Goal: Task Accomplishment & Management: Manage account settings

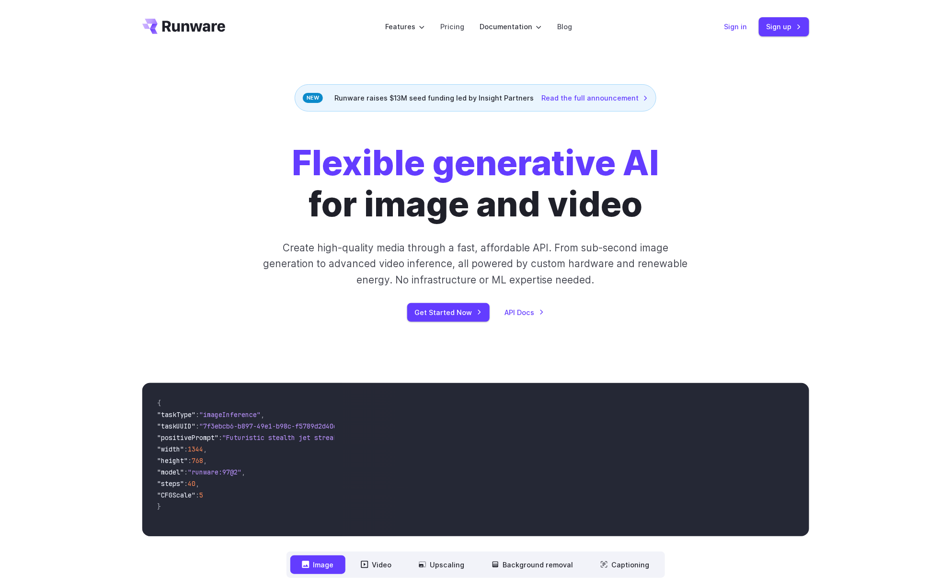
click at [730, 26] on link "Sign in" at bounding box center [735, 26] width 23 height 11
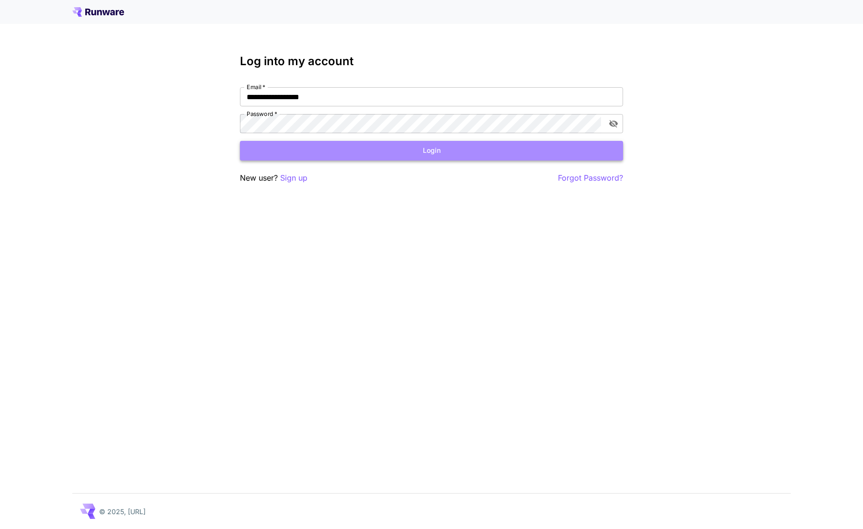
click at [423, 155] on button "Login" at bounding box center [431, 151] width 383 height 20
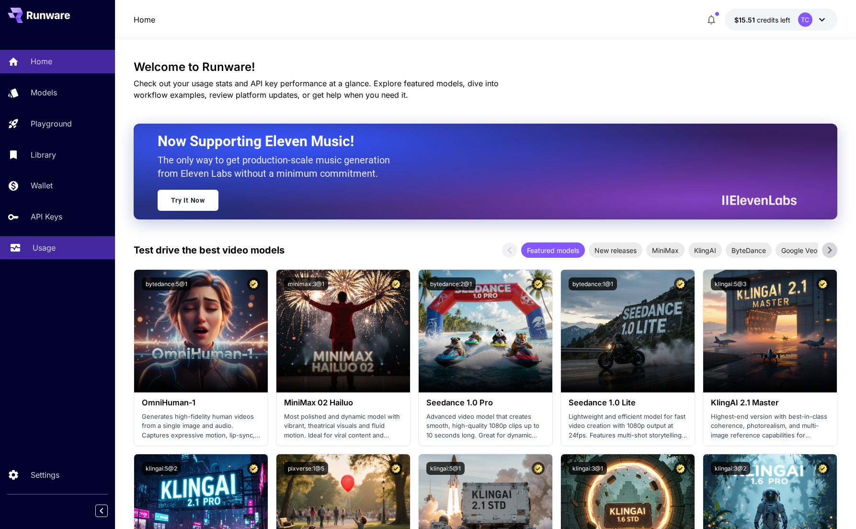
click at [52, 243] on p "Usage" at bounding box center [44, 247] width 23 height 11
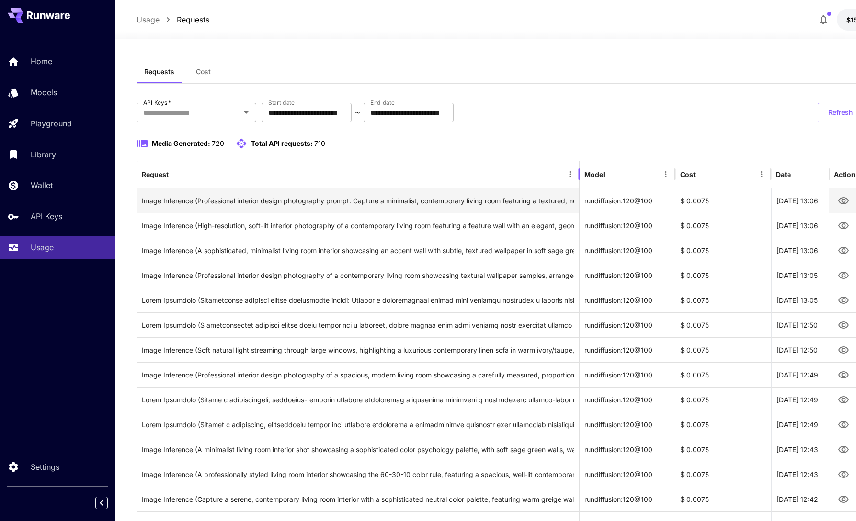
drag, startPoint x: 429, startPoint y: 173, endPoint x: 579, endPoint y: 188, distance: 151.1
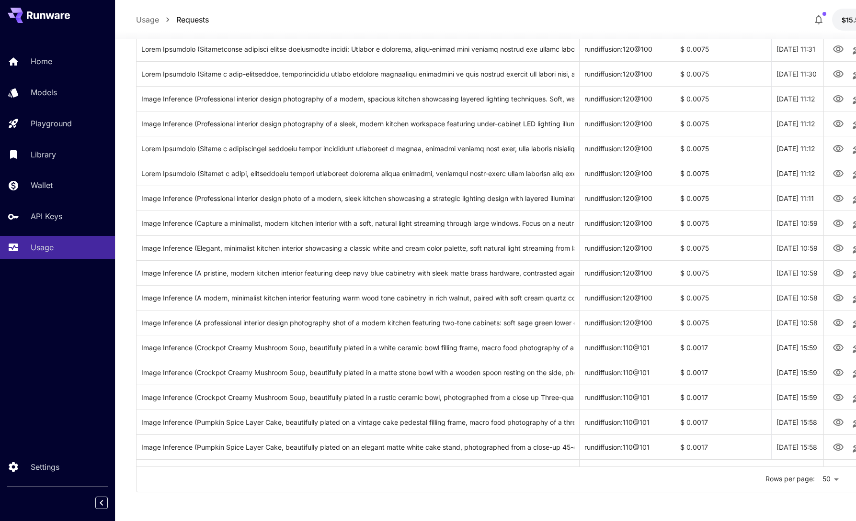
scroll to position [974, 100]
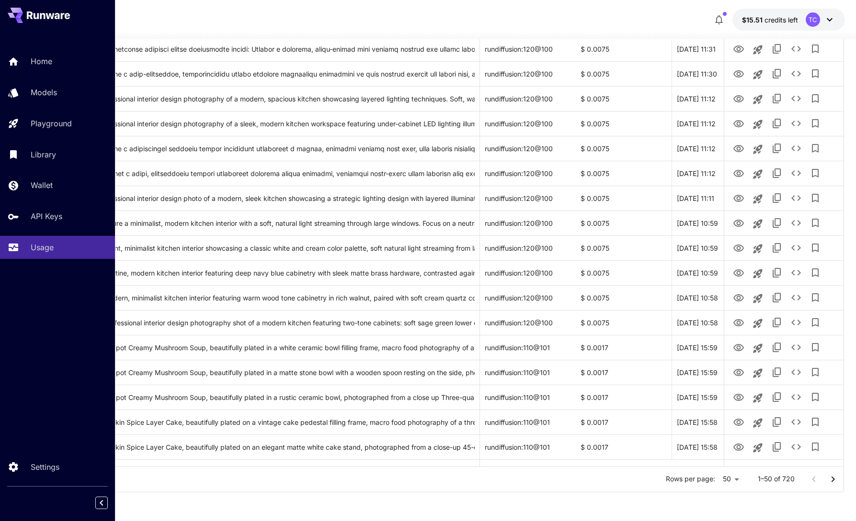
click at [830, 480] on icon "Go to next page" at bounding box center [832, 479] width 11 height 11
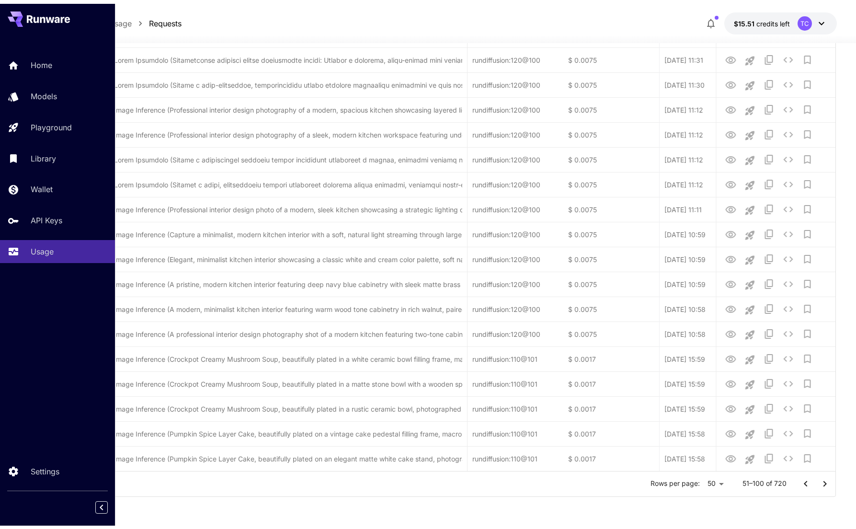
scroll to position [959, 0]
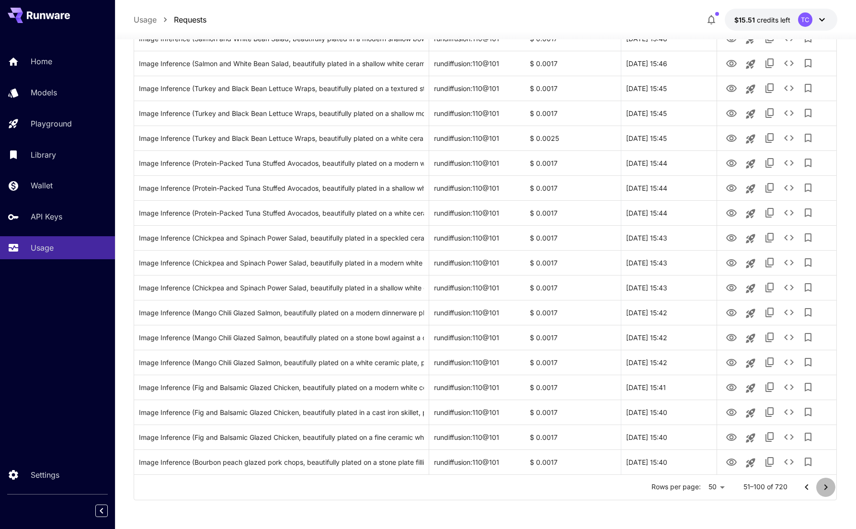
click at [821, 484] on icon "Go to next page" at bounding box center [825, 486] width 11 height 11
click at [826, 488] on icon "Go to next page" at bounding box center [825, 487] width 3 height 6
click at [825, 489] on icon "Go to next page" at bounding box center [825, 487] width 3 height 6
click at [825, 487] on icon "Go to next page" at bounding box center [825, 486] width 11 height 11
click at [824, 487] on icon "Go to next page" at bounding box center [825, 486] width 11 height 11
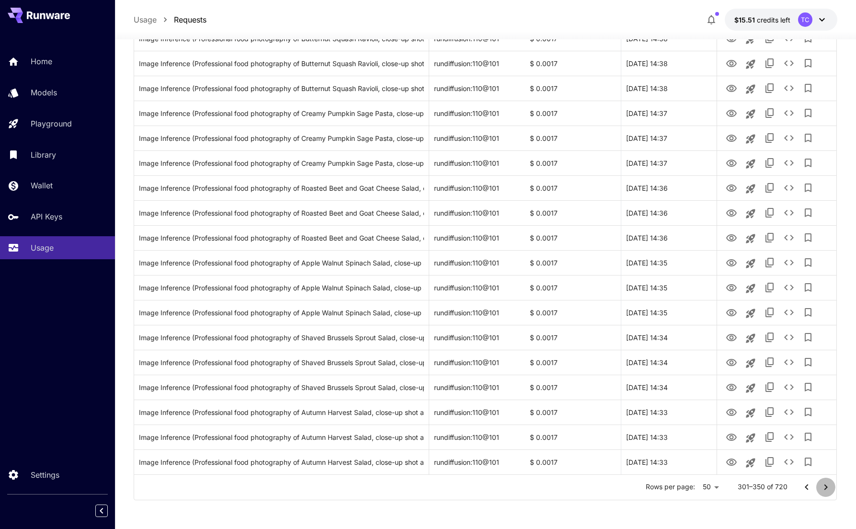
click at [827, 488] on icon "Go to next page" at bounding box center [825, 486] width 11 height 11
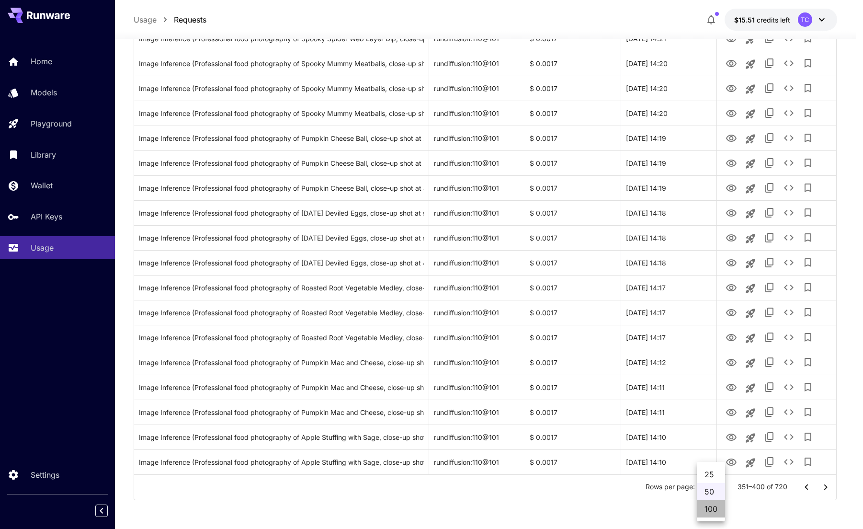
click at [713, 506] on li "100" at bounding box center [711, 508] width 28 height 17
type input "***"
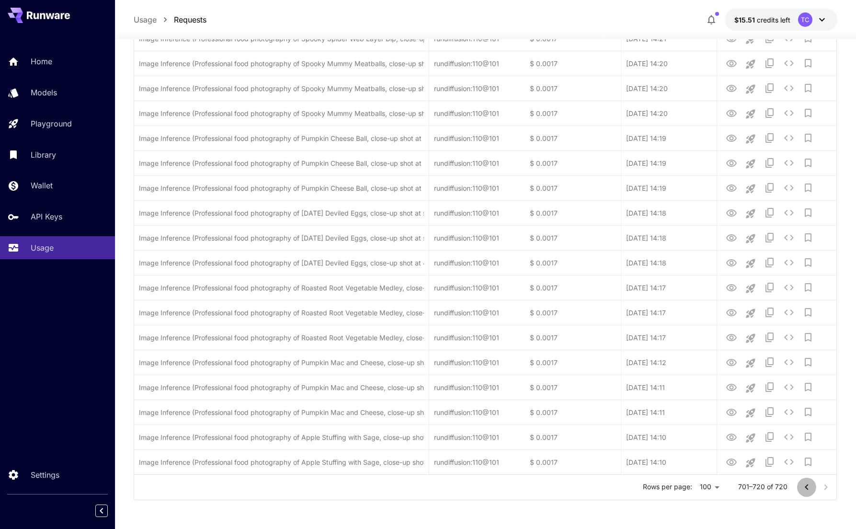
click at [804, 486] on icon "Go to previous page" at bounding box center [806, 486] width 11 height 11
click at [804, 487] on icon "Go to previous page" at bounding box center [805, 487] width 3 height 6
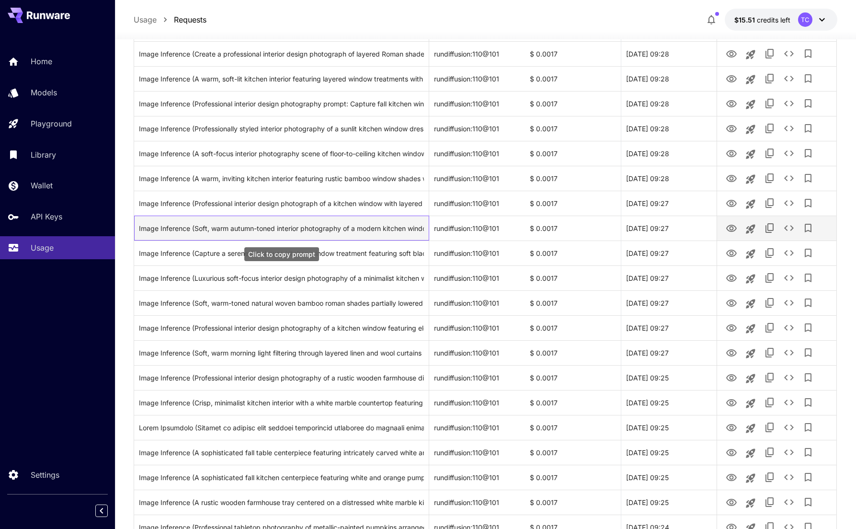
click at [350, 230] on div "Image Inference (Soft, warm autumn-toned interior photography of a modern kitch…" at bounding box center [281, 228] width 285 height 24
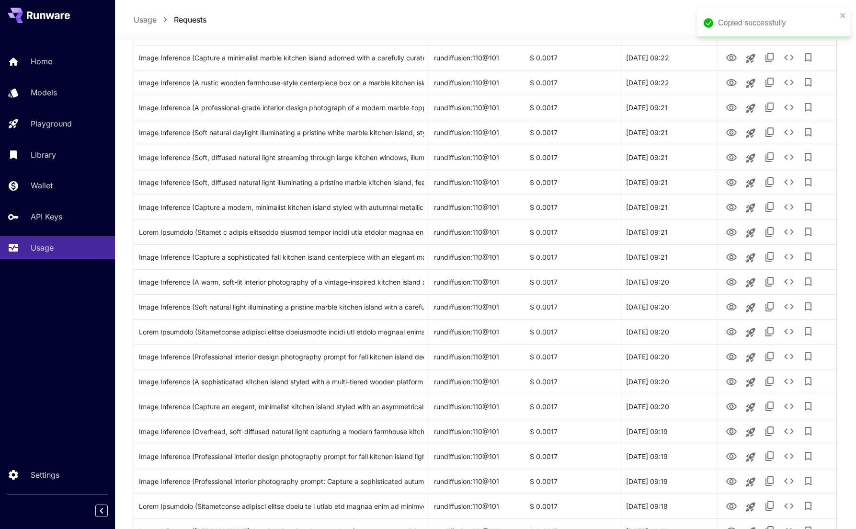
scroll to position [2204, 0]
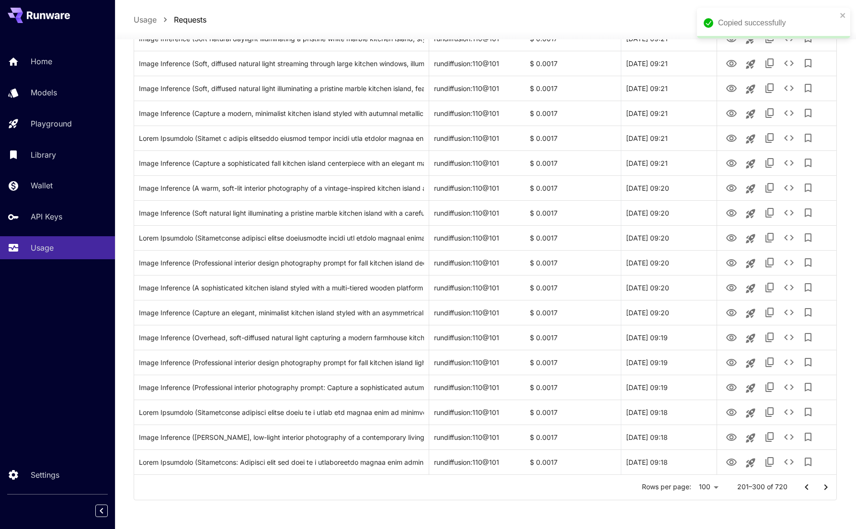
click at [808, 486] on icon "Go to previous page" at bounding box center [806, 486] width 11 height 11
click at [808, 490] on icon "Go to previous page" at bounding box center [806, 486] width 11 height 11
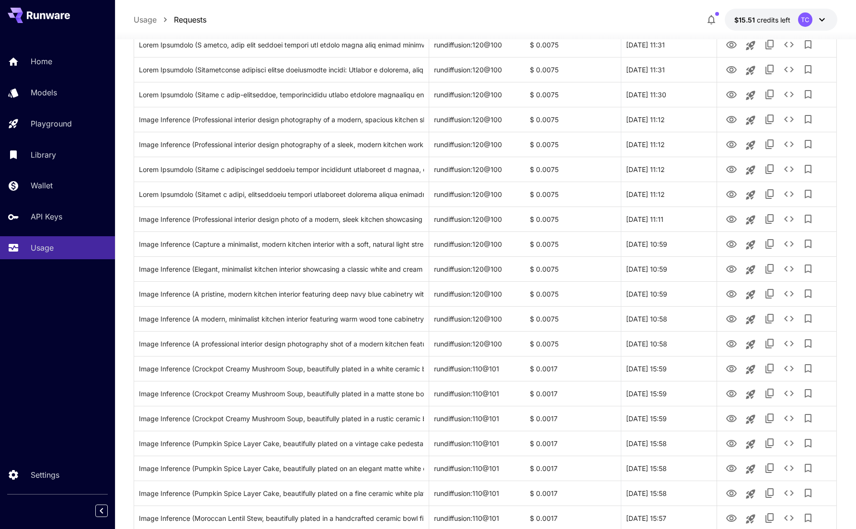
scroll to position [720, 0]
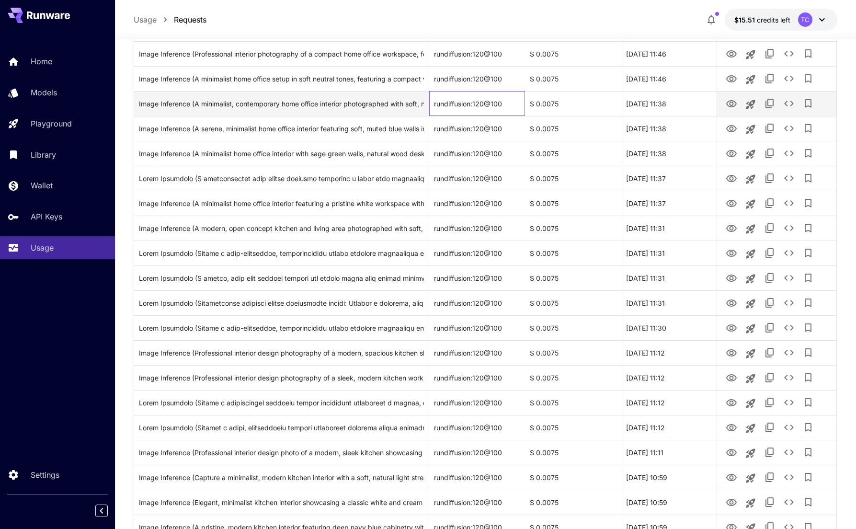
click at [477, 113] on div "rundiffusion:120@100" at bounding box center [477, 103] width 96 height 25
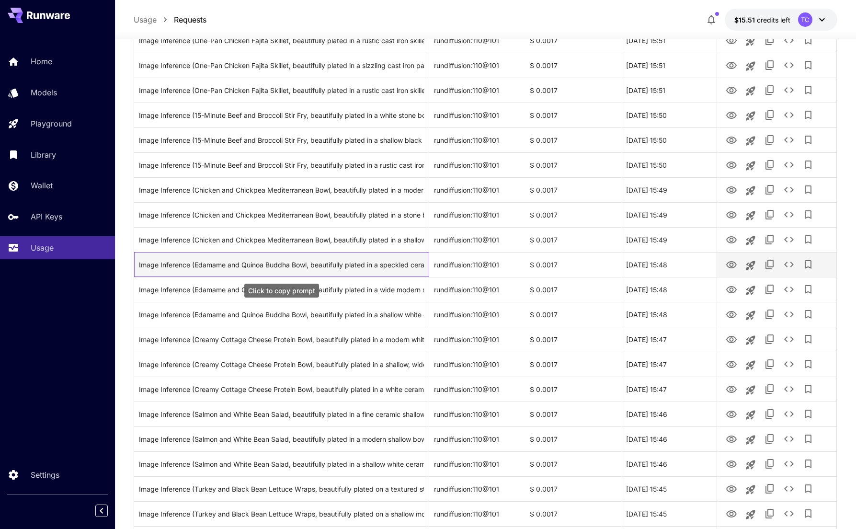
click at [206, 264] on div "Image Inference (Edamame and Quinoa Buddha Bowl, beautifully plated in a speckl…" at bounding box center [281, 264] width 285 height 24
